Goal: Information Seeking & Learning: Learn about a topic

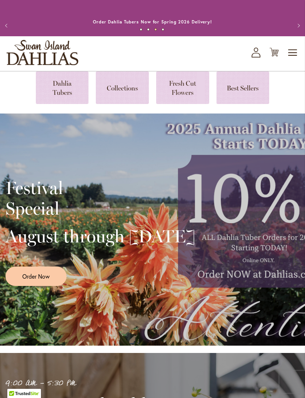
click at [291, 60] on span "Toggle Nav" at bounding box center [293, 52] width 11 height 15
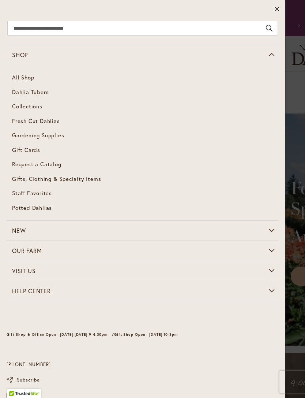
click at [32, 90] on span "Dahlia Tubers" at bounding box center [30, 91] width 37 height 7
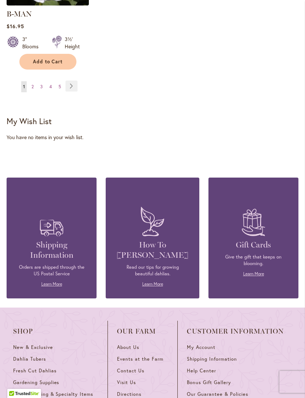
scroll to position [1149, 0]
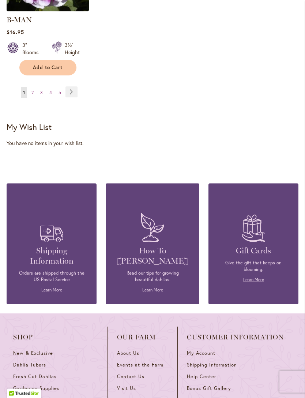
click at [44, 88] on link "Page 3" at bounding box center [41, 93] width 6 height 11
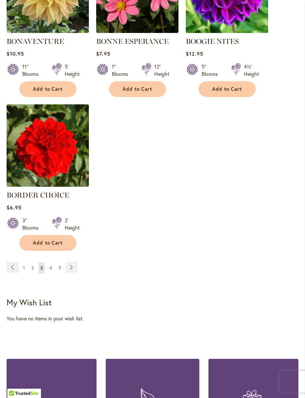
scroll to position [964, 0]
click at [53, 272] on link "Page 4" at bounding box center [51, 268] width 6 height 11
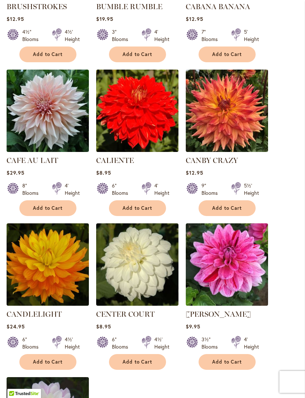
scroll to position [702, 0]
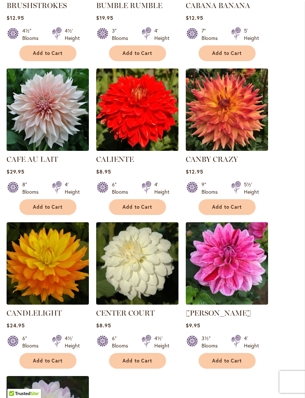
click at [48, 141] on img at bounding box center [48, 109] width 82 height 82
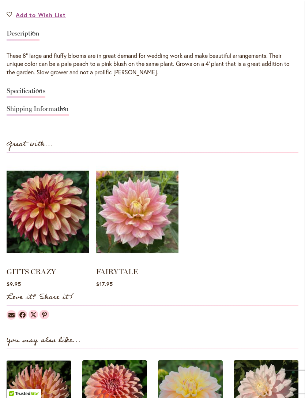
scroll to position [540, 0]
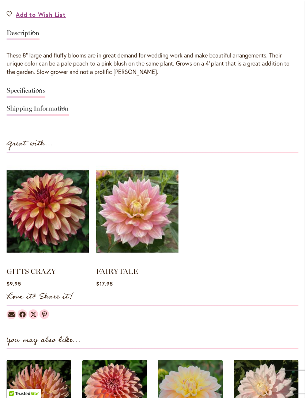
click at [114, 276] on link "FAIRYTALE" at bounding box center [117, 271] width 42 height 9
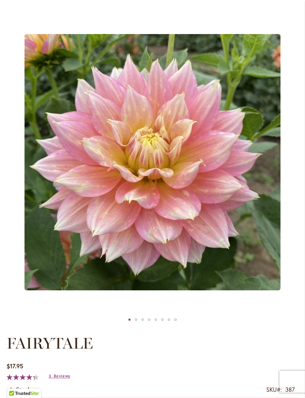
scroll to position [82, 0]
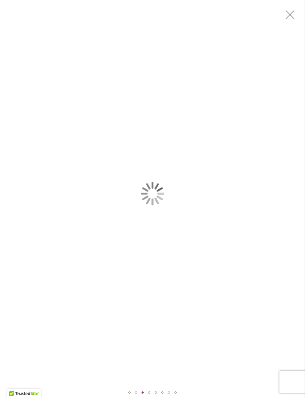
scroll to position [0, 0]
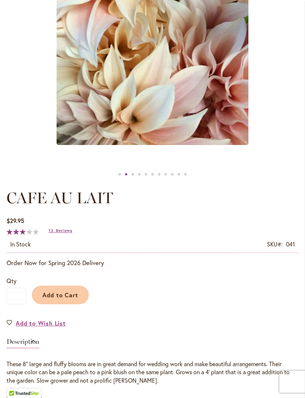
scroll to position [232, 0]
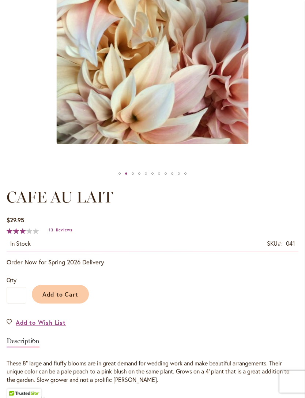
click at [62, 233] on span "Reviews" at bounding box center [64, 230] width 16 height 5
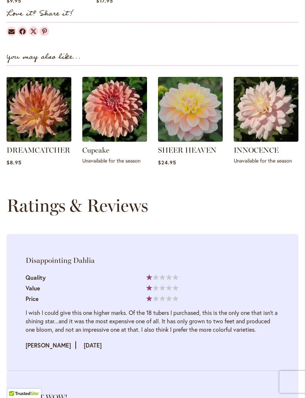
scroll to position [811, 0]
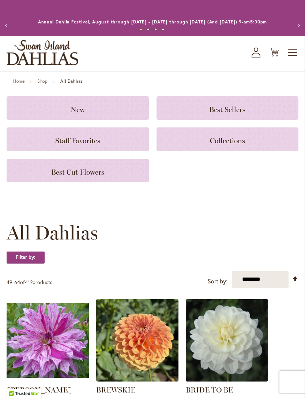
click at [244, 142] on h3 "Collections" at bounding box center [228, 139] width 125 height 8
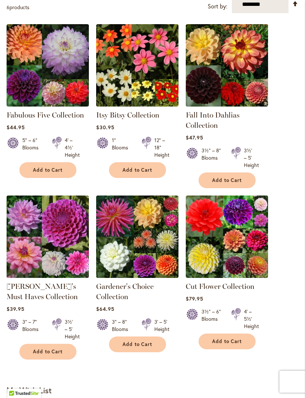
scroll to position [170, 0]
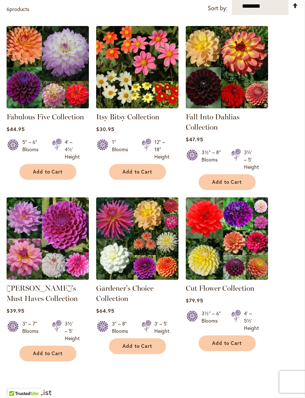
click at [161, 260] on img at bounding box center [137, 238] width 82 height 82
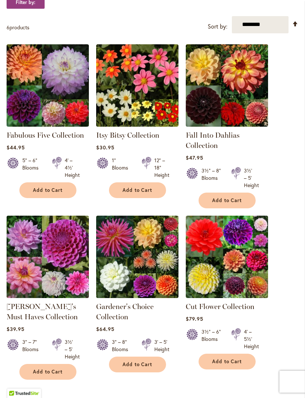
scroll to position [150, 0]
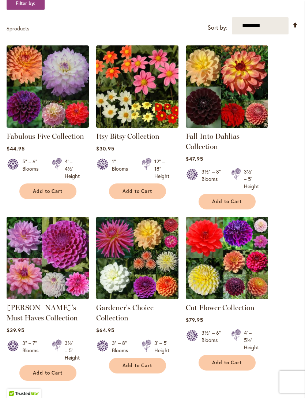
click at [44, 122] on img at bounding box center [48, 86] width 82 height 82
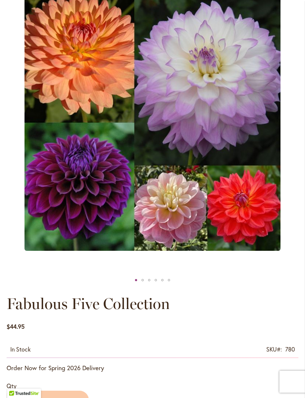
scroll to position [126, 0]
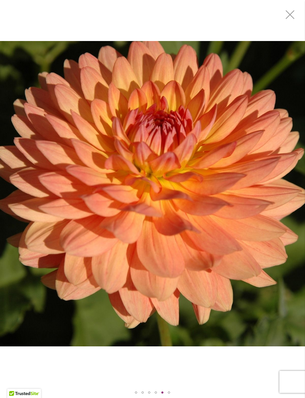
scroll to position [172, 0]
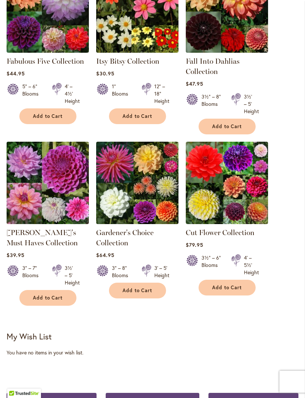
scroll to position [225, 0]
click at [48, 179] on img at bounding box center [48, 183] width 82 height 82
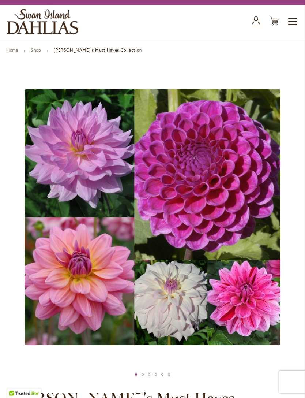
scroll to position [31, 0]
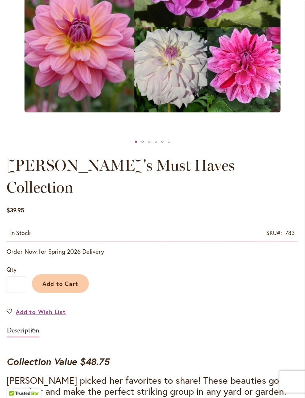
click at [9, 308] on link "Add to Wish List" at bounding box center [36, 312] width 59 height 8
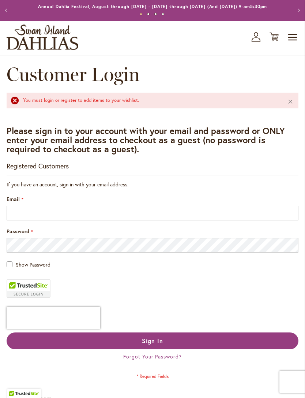
scroll to position [8, 0]
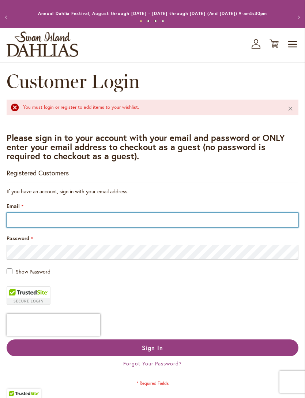
click at [47, 227] on input "Email" at bounding box center [153, 220] width 292 height 15
type input "**"
type input "**********"
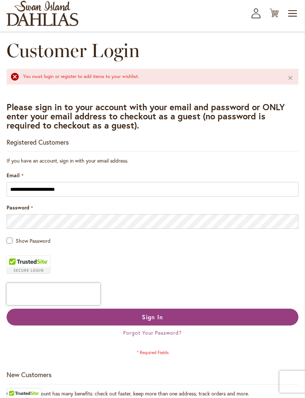
scroll to position [39, 0]
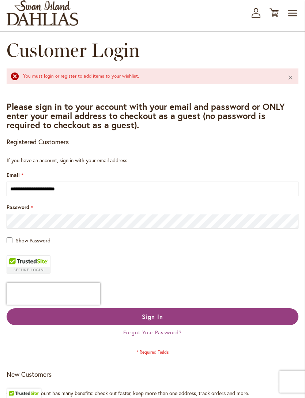
click at [70, 319] on button "Sign In" at bounding box center [153, 317] width 292 height 17
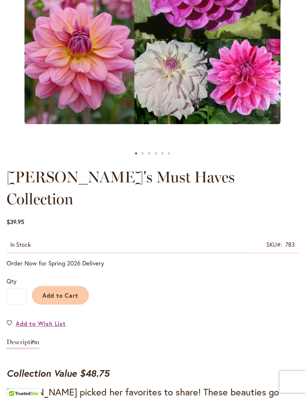
type input "*****"
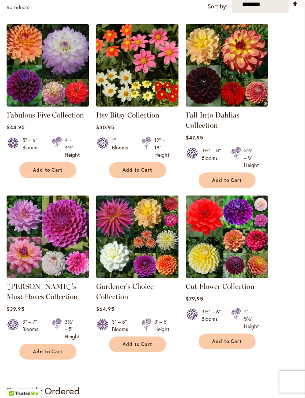
scroll to position [172, 0]
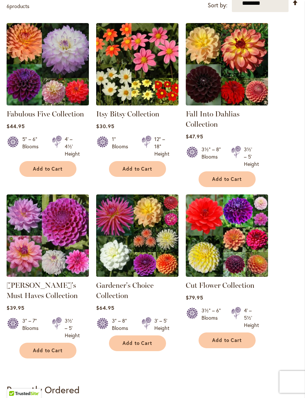
click at [250, 235] on img at bounding box center [227, 235] width 82 height 82
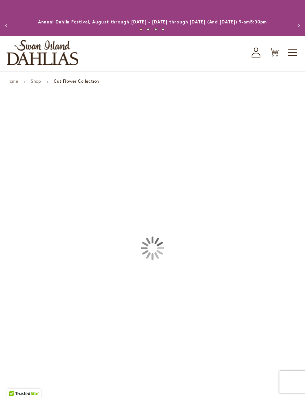
type input "*****"
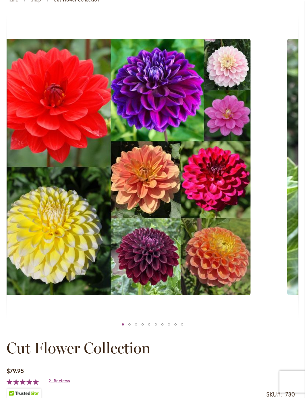
scroll to position [81, 0]
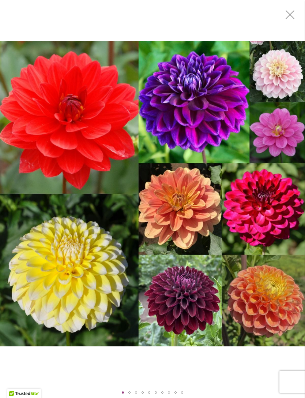
scroll to position [107, 0]
click at [27, 8] on div "CUT FLOWER COLLECTION" at bounding box center [152, 193] width 305 height 387
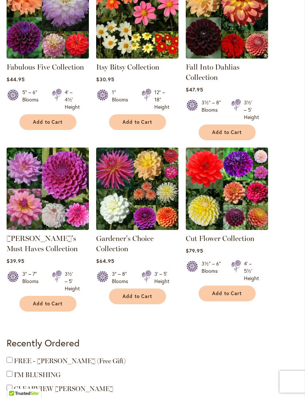
scroll to position [220, 0]
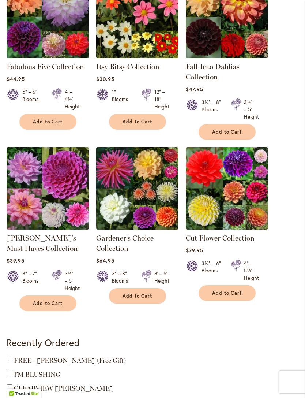
click at [232, 242] on link "Cut Flower Collection" at bounding box center [220, 238] width 69 height 9
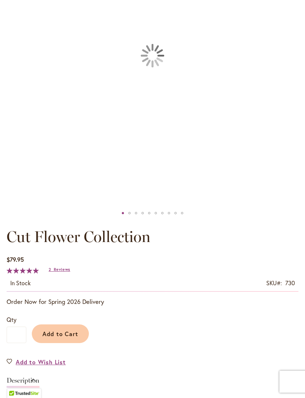
type input "*****"
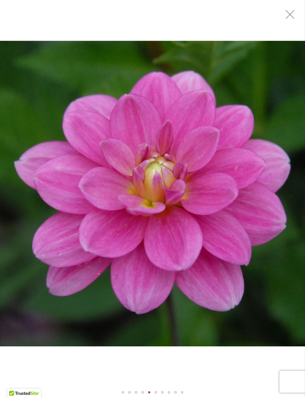
scroll to position [196, 0]
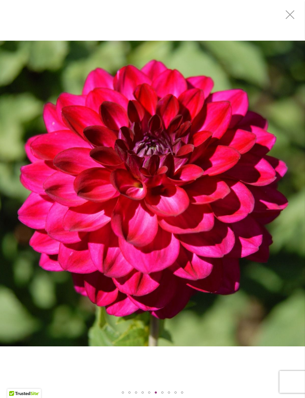
click at [35, 13] on div "Cut Flower Collection" at bounding box center [152, 193] width 305 height 387
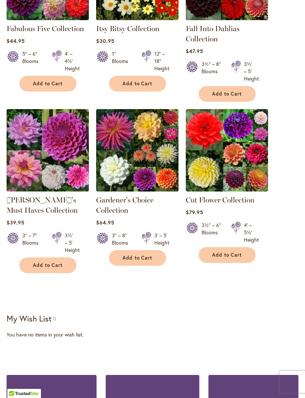
scroll to position [243, 0]
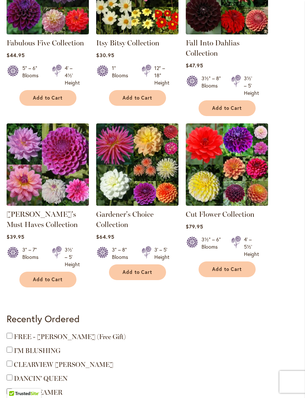
click at [239, 187] on img at bounding box center [227, 164] width 82 height 82
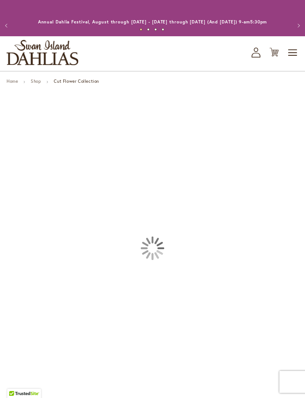
type input "*****"
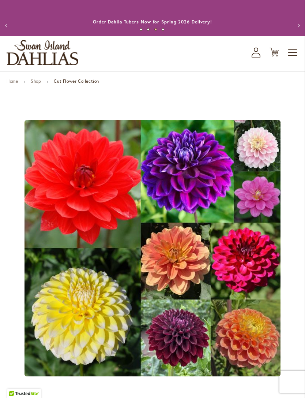
click at [38, 84] on link "Shop" at bounding box center [36, 80] width 10 height 5
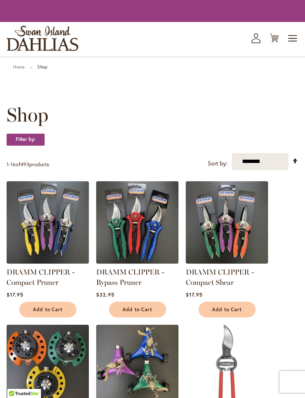
click at [17, 70] on link "Home" at bounding box center [18, 66] width 11 height 5
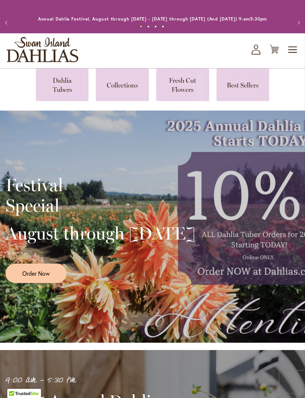
scroll to position [7, 0]
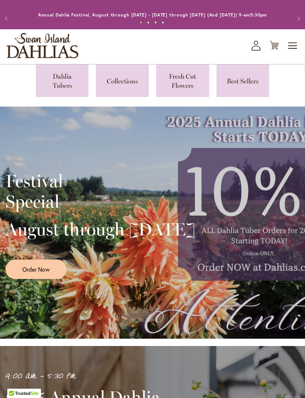
click at [54, 94] on link at bounding box center [62, 81] width 53 height 33
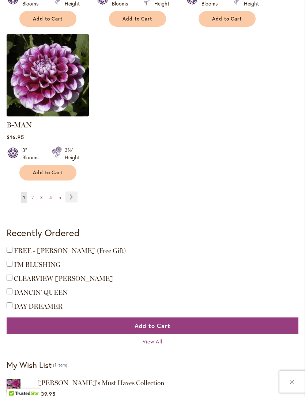
scroll to position [1044, 0]
click at [69, 193] on link "Page Next" at bounding box center [72, 196] width 12 height 11
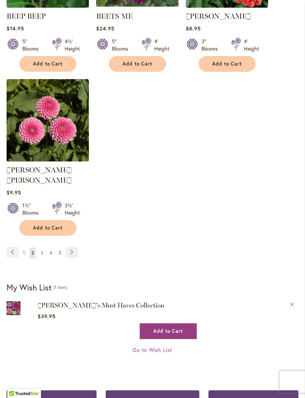
scroll to position [1009, 0]
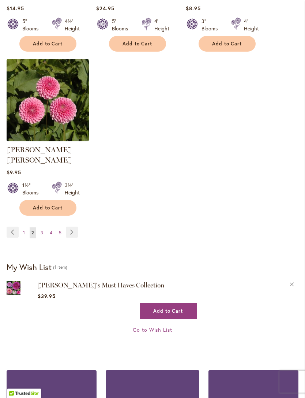
click at [71, 227] on link "Page Next" at bounding box center [72, 232] width 12 height 11
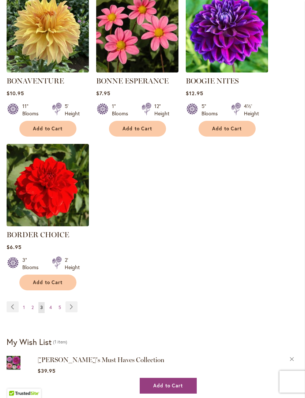
scroll to position [928, 0]
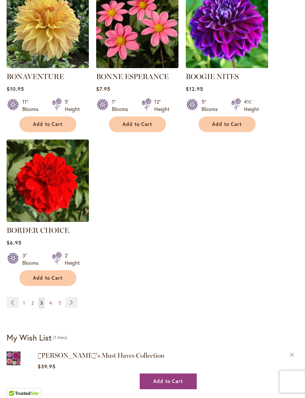
click at [69, 308] on link "Page Next" at bounding box center [72, 302] width 12 height 11
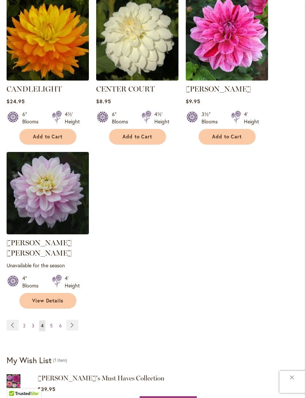
scroll to position [933, 0]
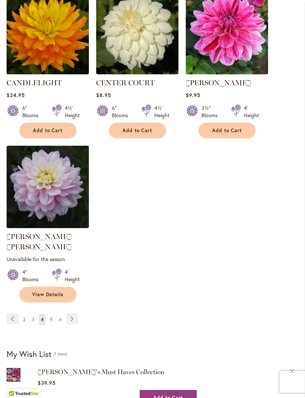
click at [71, 314] on link "Page Next" at bounding box center [72, 318] width 12 height 11
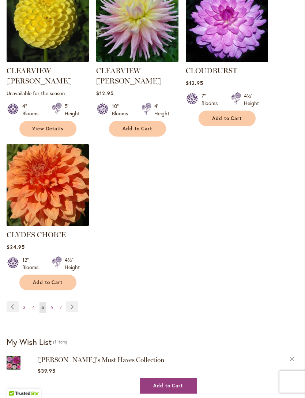
scroll to position [945, 0]
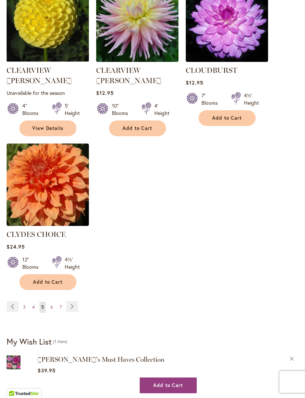
click at [70, 301] on link "Page Next" at bounding box center [72, 306] width 12 height 11
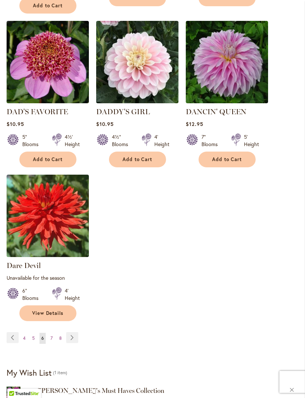
scroll to position [935, 0]
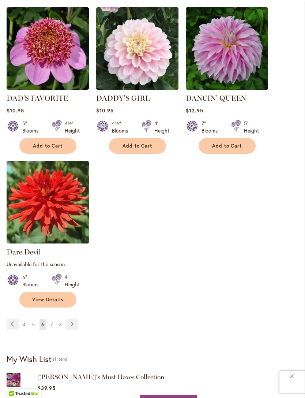
click at [70, 320] on link "Page Next" at bounding box center [72, 324] width 12 height 11
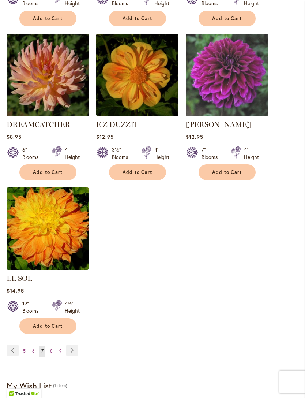
scroll to position [894, 0]
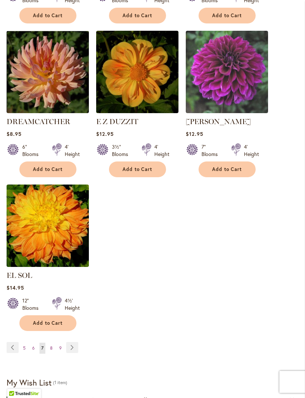
click at [50, 222] on img at bounding box center [48, 226] width 82 height 82
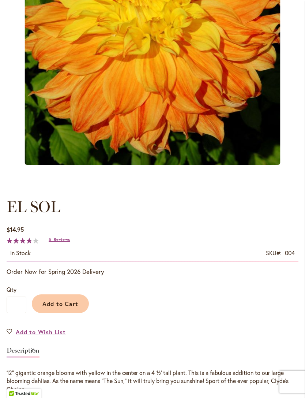
scroll to position [223, 0]
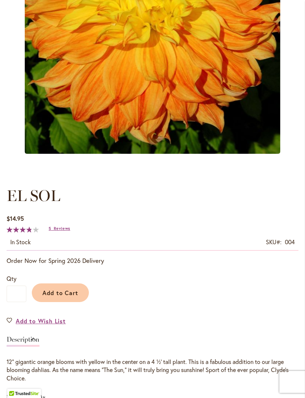
click at [10, 325] on link "Add to Wish List" at bounding box center [36, 321] width 59 height 8
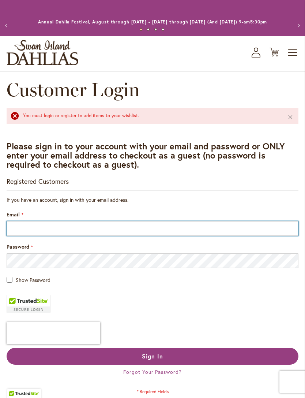
click at [168, 236] on input "Email" at bounding box center [153, 228] width 292 height 15
type input "**"
type input "**********"
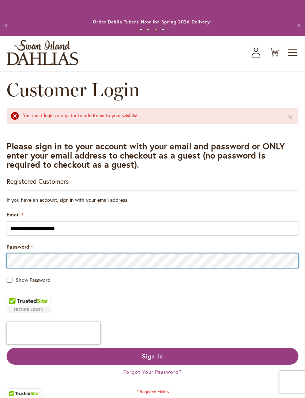
scroll to position [8, 0]
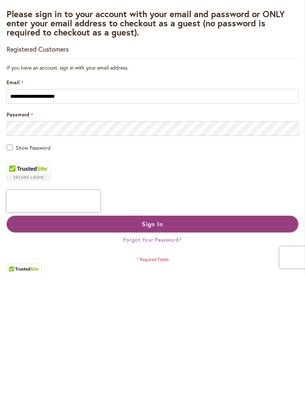
click at [194, 340] on button "Sign In" at bounding box center [153, 348] width 292 height 17
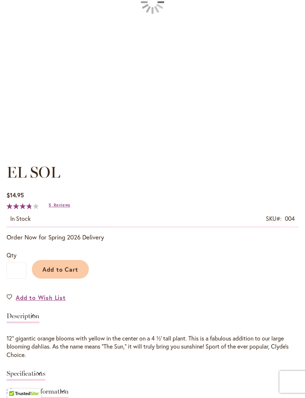
type input "*****"
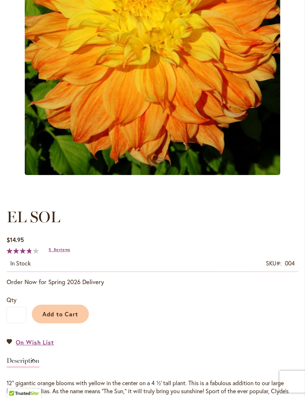
scroll to position [199, 0]
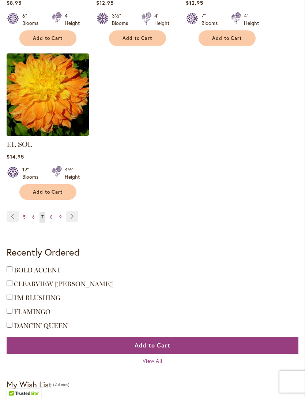
scroll to position [1026, 0]
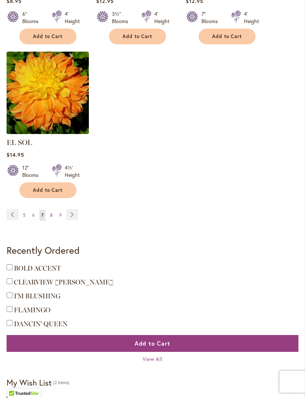
click at [71, 209] on link "Page Next" at bounding box center [72, 214] width 12 height 11
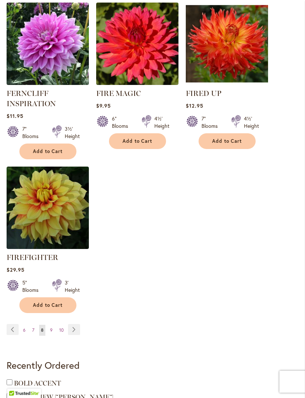
scroll to position [937, 0]
click at [77, 335] on link "Page Next" at bounding box center [74, 329] width 12 height 11
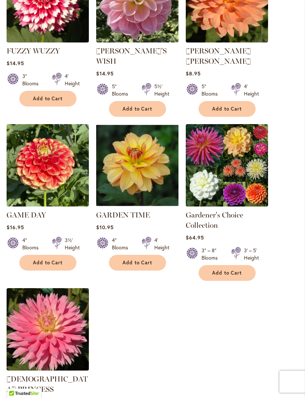
scroll to position [822, 0]
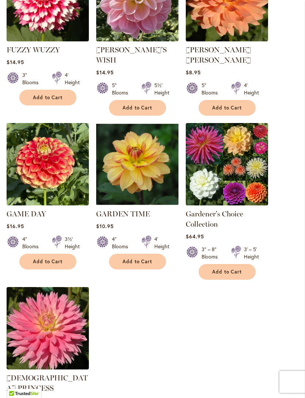
click at [240, 209] on link "Gardener's Choice Collection" at bounding box center [214, 218] width 57 height 19
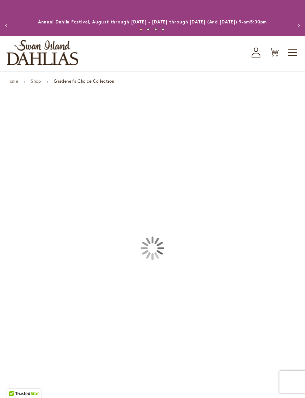
type input "*****"
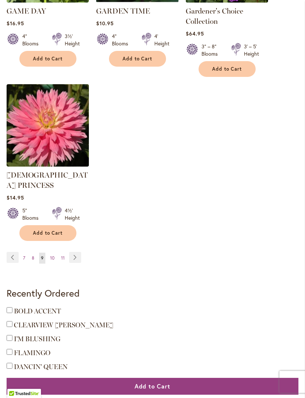
scroll to position [1031, 0]
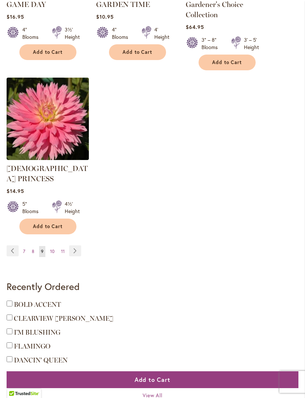
click at [75, 245] on link "Page Next" at bounding box center [75, 250] width 12 height 11
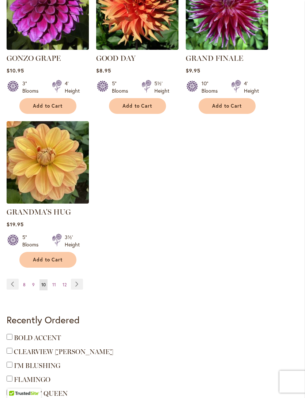
scroll to position [958, 0]
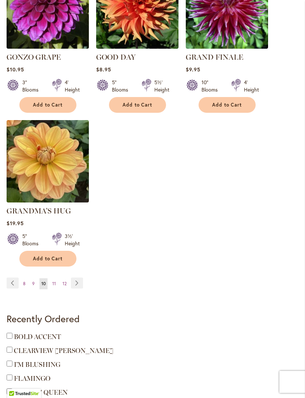
click at [80, 278] on link "Page Next" at bounding box center [77, 283] width 12 height 11
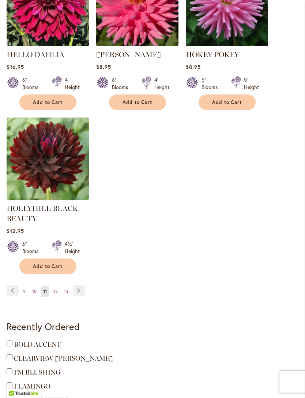
scroll to position [989, 0]
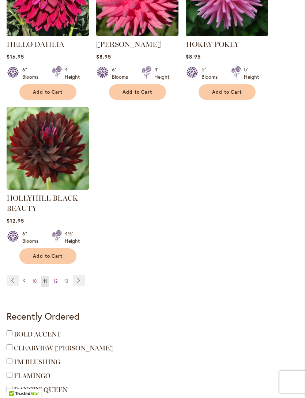
click at [83, 286] on link "Page Next" at bounding box center [79, 280] width 12 height 11
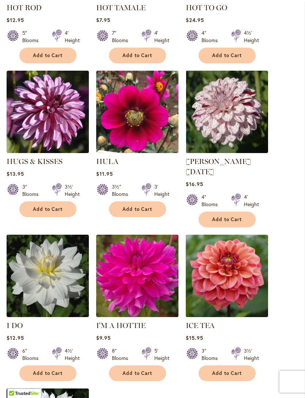
scroll to position [694, 0]
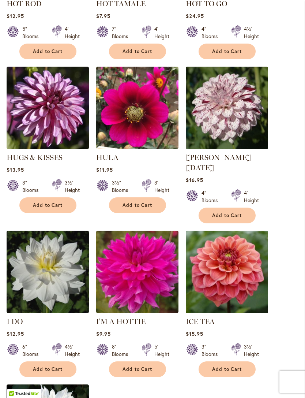
click at [50, 124] on img at bounding box center [48, 108] width 82 height 82
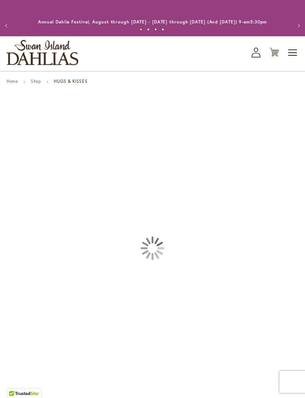
type input "*****"
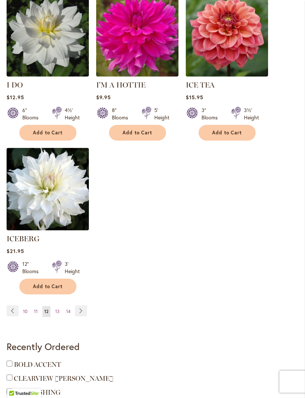
scroll to position [930, 0]
click at [84, 307] on link "Page Next" at bounding box center [81, 310] width 12 height 11
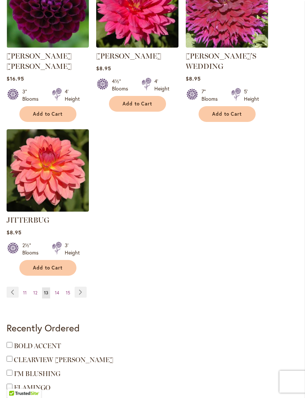
scroll to position [967, 0]
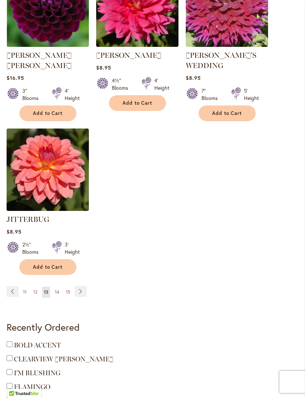
click at [86, 286] on link "Page Next" at bounding box center [81, 291] width 12 height 11
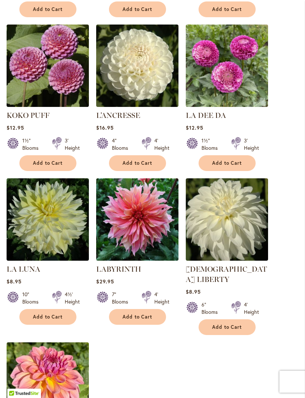
scroll to position [738, 0]
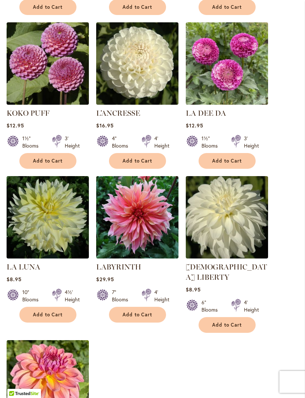
click at [176, 256] on img at bounding box center [137, 217] width 82 height 82
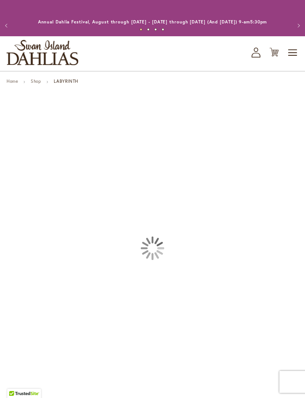
type input "*****"
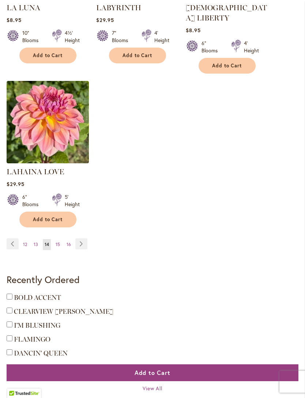
scroll to position [1004, 0]
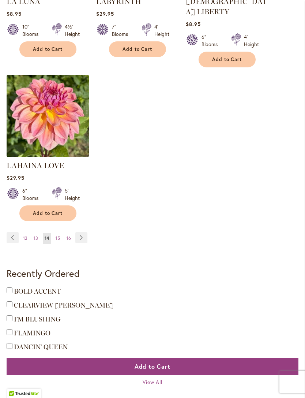
click at [79, 233] on link "Page Next" at bounding box center [81, 237] width 12 height 11
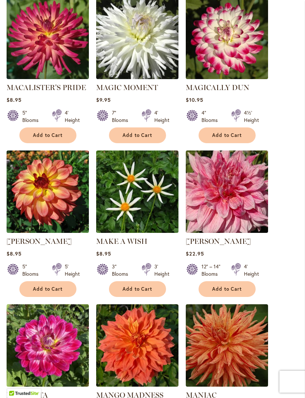
scroll to position [467, 0]
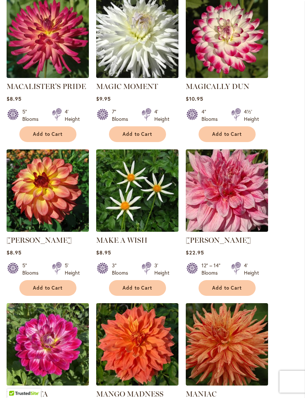
click at [245, 207] on img at bounding box center [227, 191] width 82 height 82
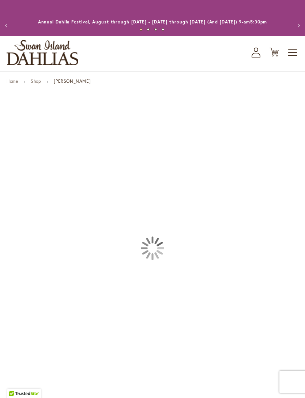
type input "*****"
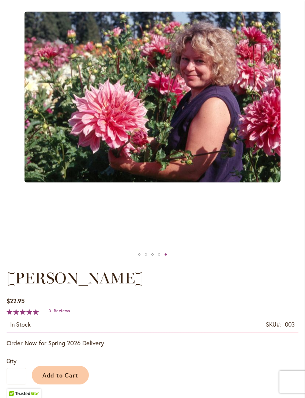
scroll to position [137, 0]
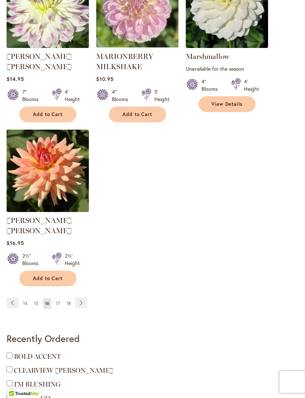
scroll to position [969, 0]
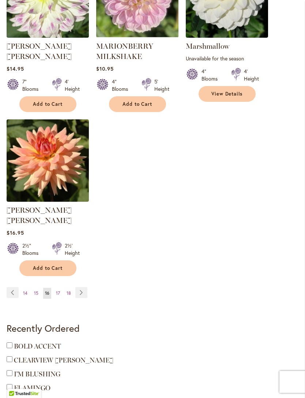
click at [55, 288] on link "Page 17" at bounding box center [58, 293] width 8 height 11
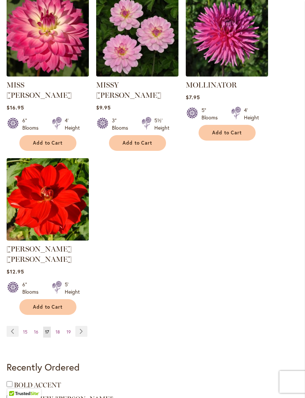
scroll to position [921, 0]
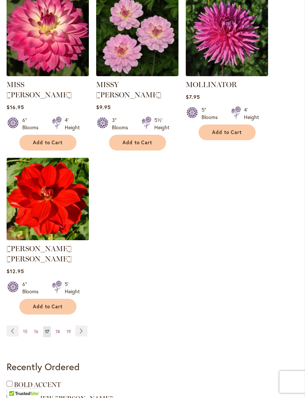
click at [59, 329] on span "18" at bounding box center [58, 331] width 4 height 5
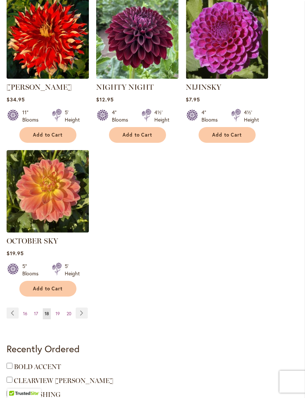
scroll to position [929, 0]
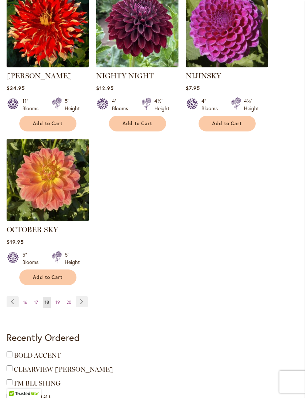
click at [58, 305] on span "19" at bounding box center [58, 302] width 4 height 5
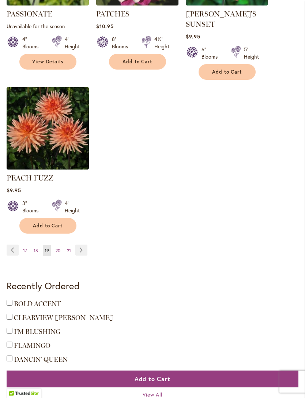
scroll to position [1001, 0]
click at [81, 248] on link "Page Next" at bounding box center [81, 250] width 12 height 11
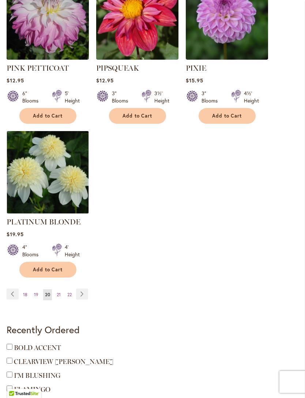
scroll to position [968, 0]
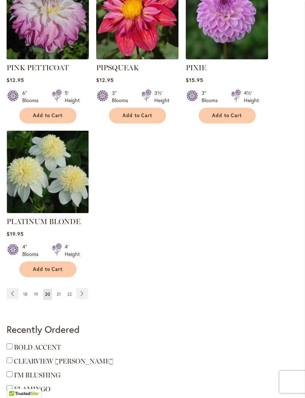
click at [86, 288] on link "Page Next" at bounding box center [82, 293] width 12 height 11
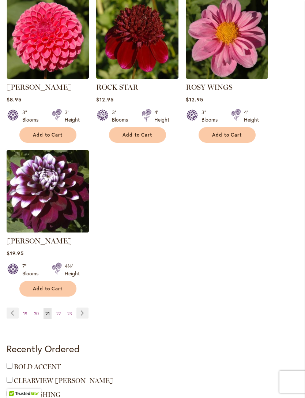
scroll to position [935, 0]
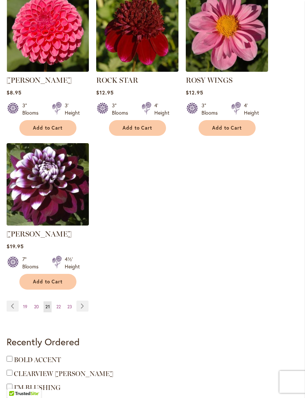
click at [85, 312] on link "Page Next" at bounding box center [83, 306] width 12 height 11
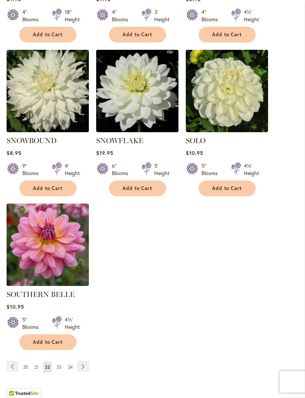
scroll to position [875, 0]
click at [40, 362] on link "Page 21" at bounding box center [37, 367] width 8 height 11
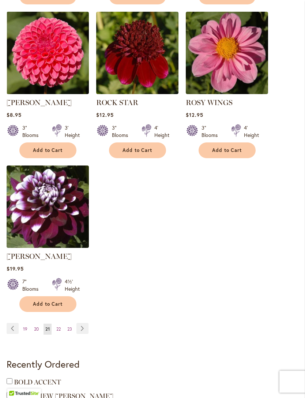
scroll to position [913, 0]
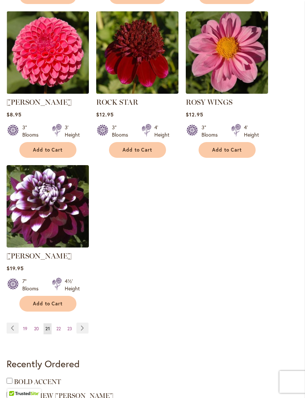
click at [38, 331] on span "20" at bounding box center [36, 328] width 5 height 5
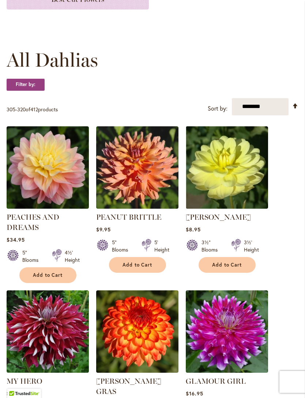
scroll to position [180, 0]
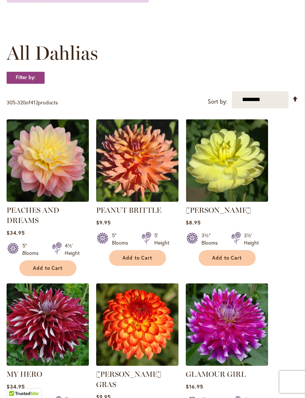
click at [250, 192] on img at bounding box center [227, 160] width 82 height 82
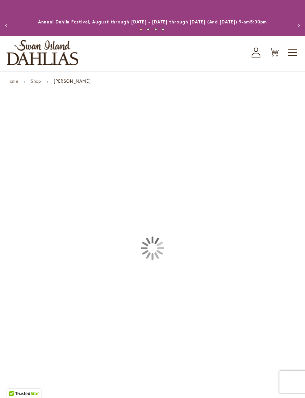
type input "*****"
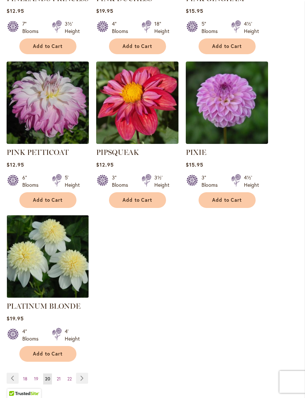
scroll to position [896, 0]
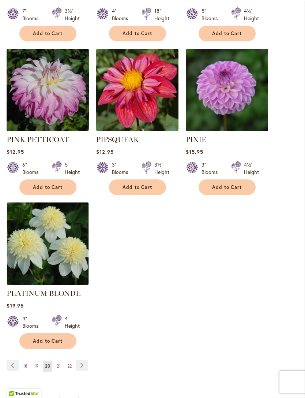
click at [84, 360] on link "Page Next" at bounding box center [82, 365] width 12 height 11
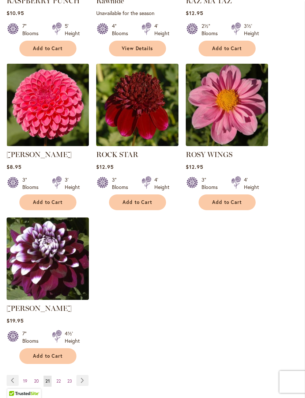
scroll to position [861, 0]
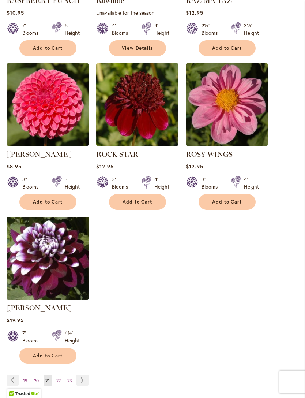
click at [67, 261] on img at bounding box center [48, 258] width 82 height 82
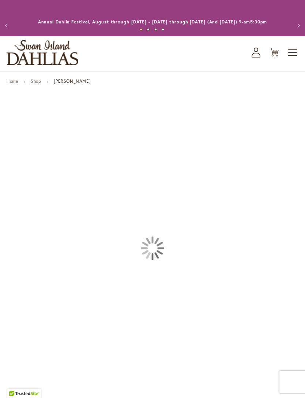
type input "*****"
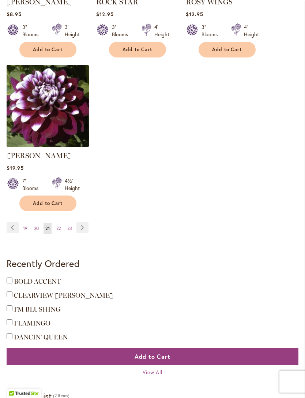
scroll to position [1014, 0]
click at [86, 233] on link "Page Next" at bounding box center [83, 227] width 12 height 11
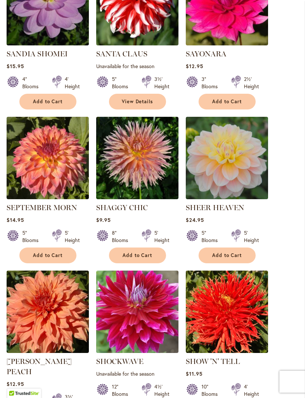
scroll to position [336, 0]
click at [247, 187] on img at bounding box center [227, 158] width 82 height 82
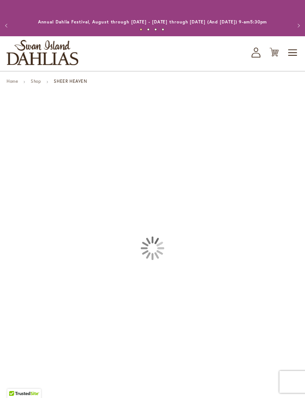
type input "*****"
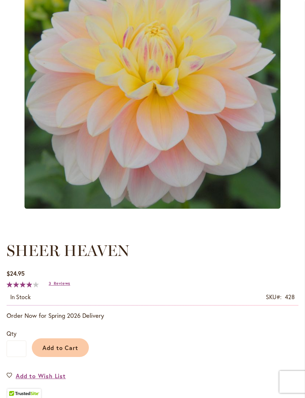
scroll to position [163, 0]
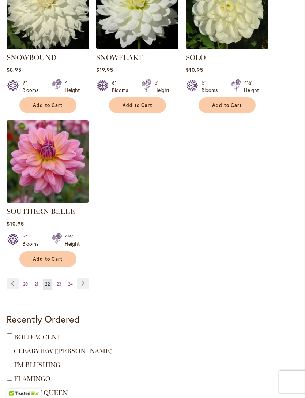
scroll to position [958, 0]
click at [87, 280] on link "Page Next" at bounding box center [83, 283] width 12 height 11
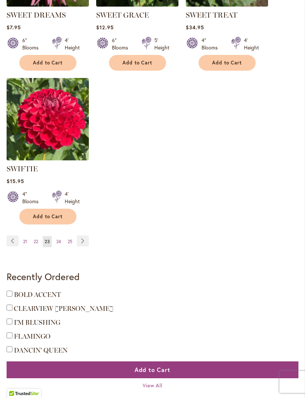
scroll to position [999, 0]
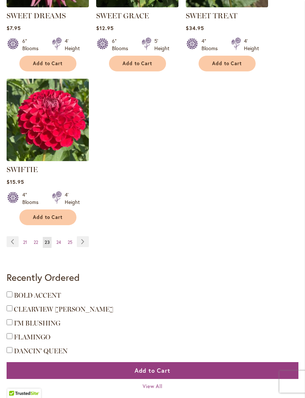
click at [83, 246] on link "Page Next" at bounding box center [83, 242] width 12 height 11
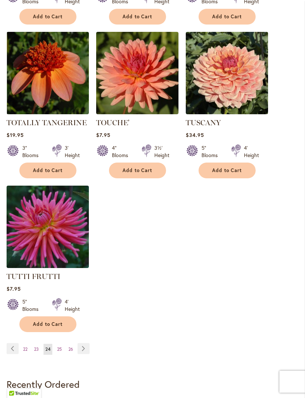
scroll to position [893, 0]
click at [88, 344] on link "Page Next" at bounding box center [84, 348] width 12 height 11
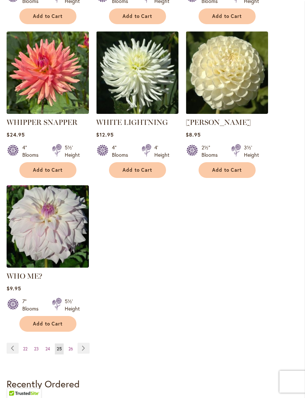
scroll to position [893, 0]
click at [89, 343] on link "Page Next" at bounding box center [84, 348] width 12 height 11
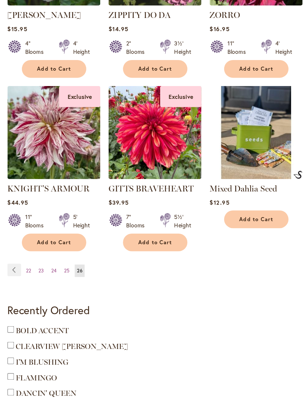
scroll to position [659, 0]
click at [23, 262] on span "22" at bounding box center [25, 264] width 4 height 5
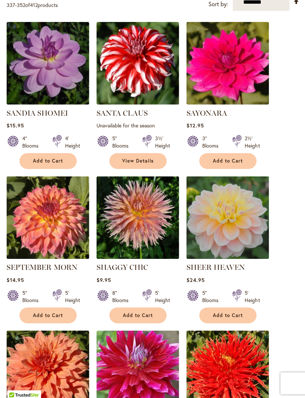
scroll to position [279, 0]
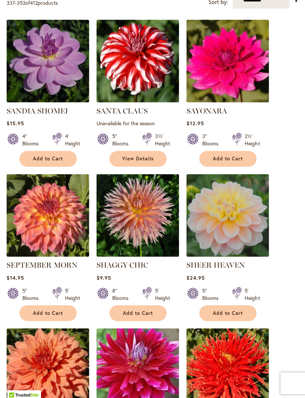
click at [224, 236] on img at bounding box center [227, 215] width 82 height 82
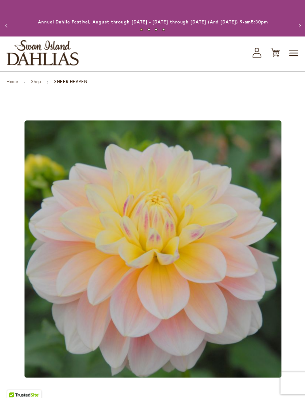
type input "*****"
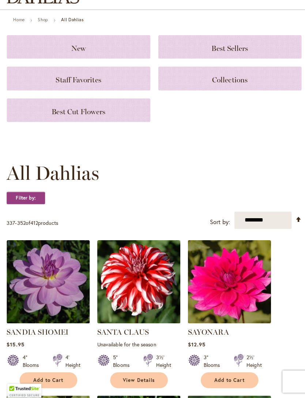
scroll to position [53, 0]
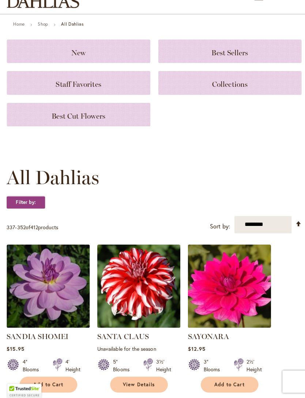
click at [137, 298] on img at bounding box center [137, 287] width 82 height 82
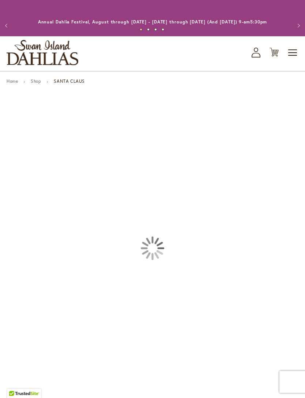
type input "*****"
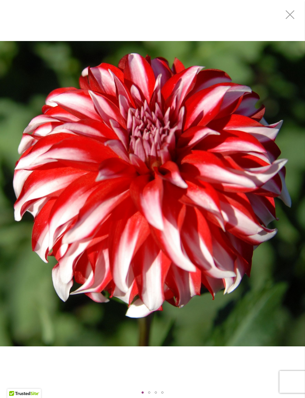
click at [195, 232] on img "SANTA CLAUS" at bounding box center [152, 193] width 305 height 305
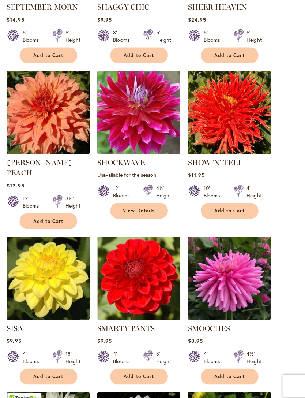
scroll to position [541, 0]
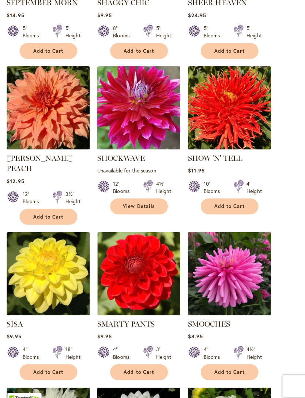
click at [57, 278] on img at bounding box center [48, 271] width 82 height 82
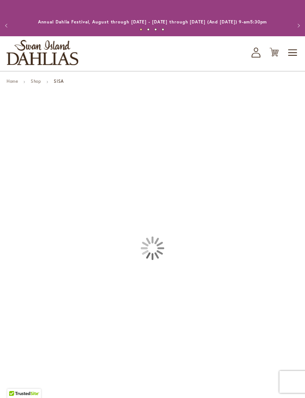
type input "*****"
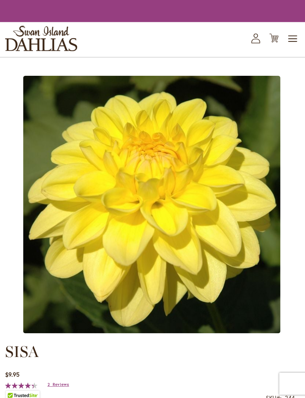
scroll to position [0, 1]
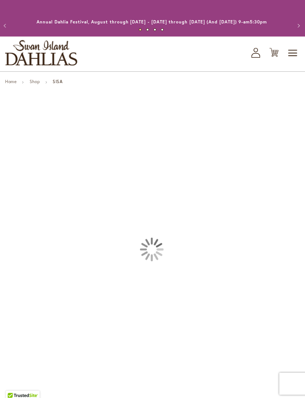
type input "*****"
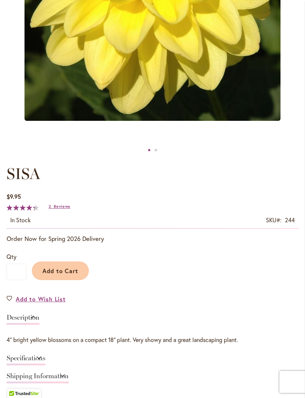
scroll to position [256, 0]
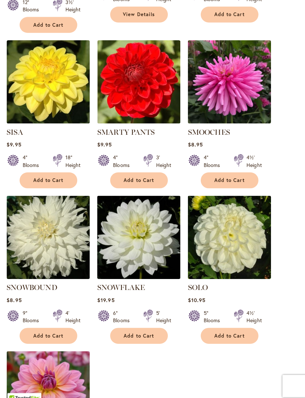
scroll to position [730, 0]
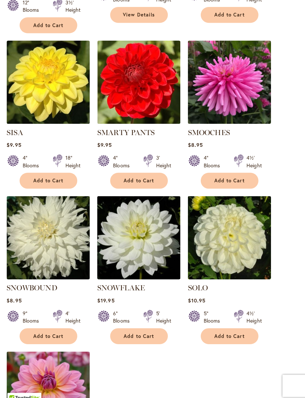
click at [232, 91] on img at bounding box center [227, 81] width 82 height 82
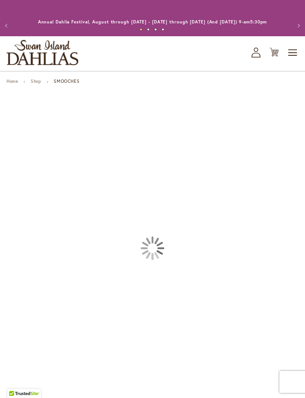
type input "*****"
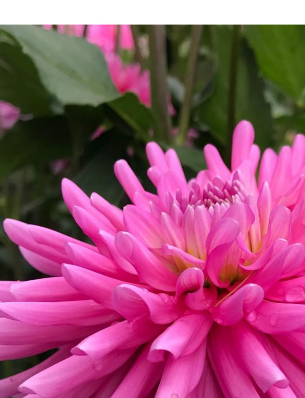
click at [100, 154] on img "SMOOCHES" at bounding box center [152, 194] width 305 height 306
